Goal: Task Accomplishment & Management: Use online tool/utility

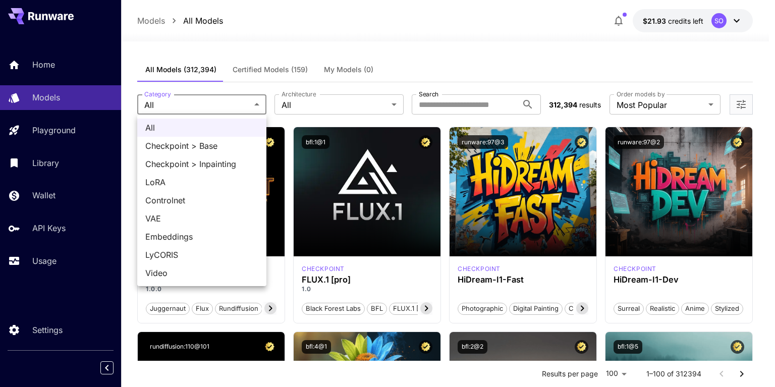
click at [301, 104] on div at bounding box center [387, 193] width 775 height 387
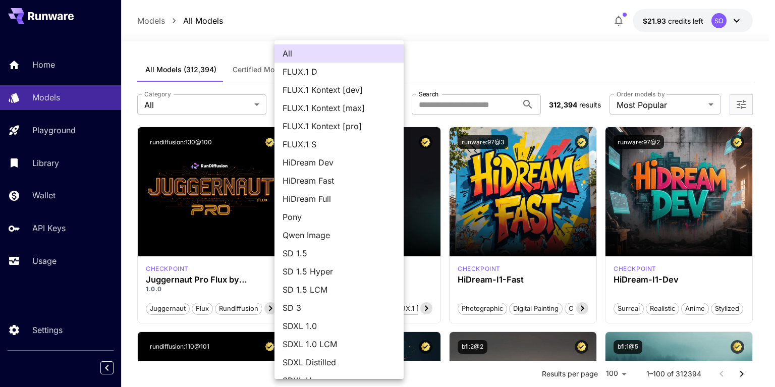
click at [459, 62] on div at bounding box center [387, 193] width 775 height 387
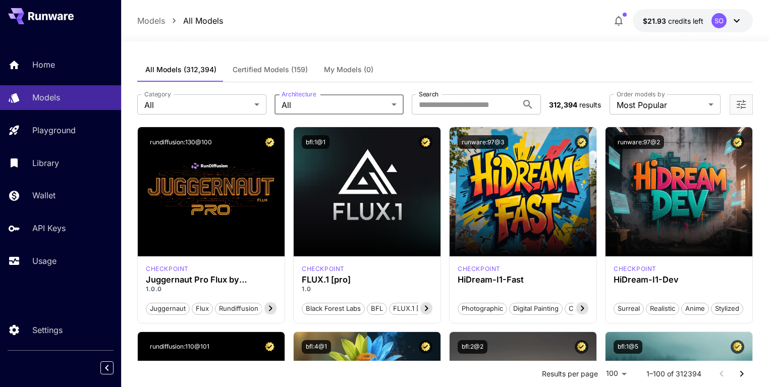
click at [279, 69] on span "Certified Models (159)" at bounding box center [270, 69] width 75 height 9
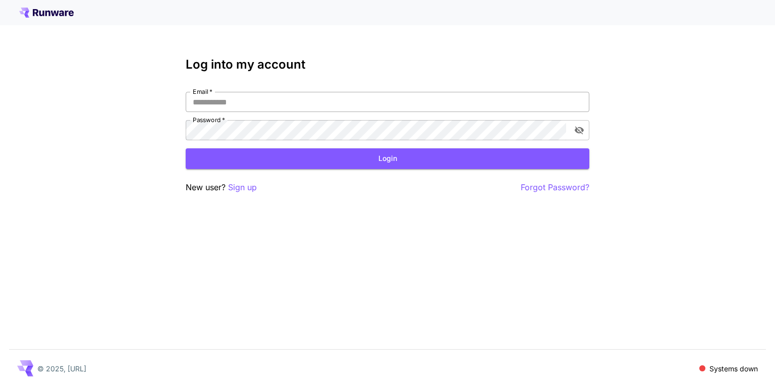
click at [590, 102] on div at bounding box center [590, 102] width 0 height 0
type input "**********"
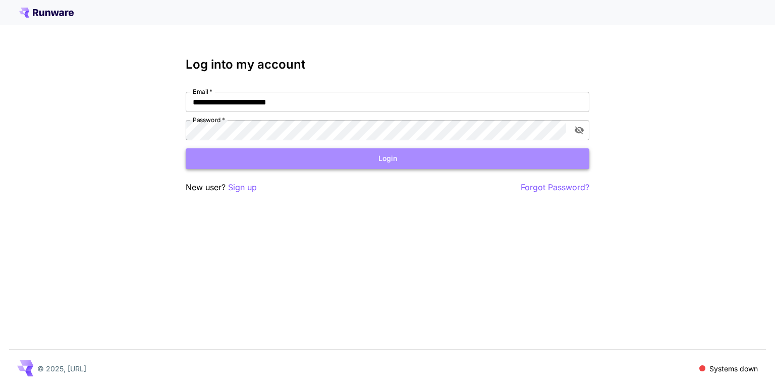
click at [409, 157] on button "Login" at bounding box center [388, 158] width 404 height 21
